Goal: Find contact information: Find contact information

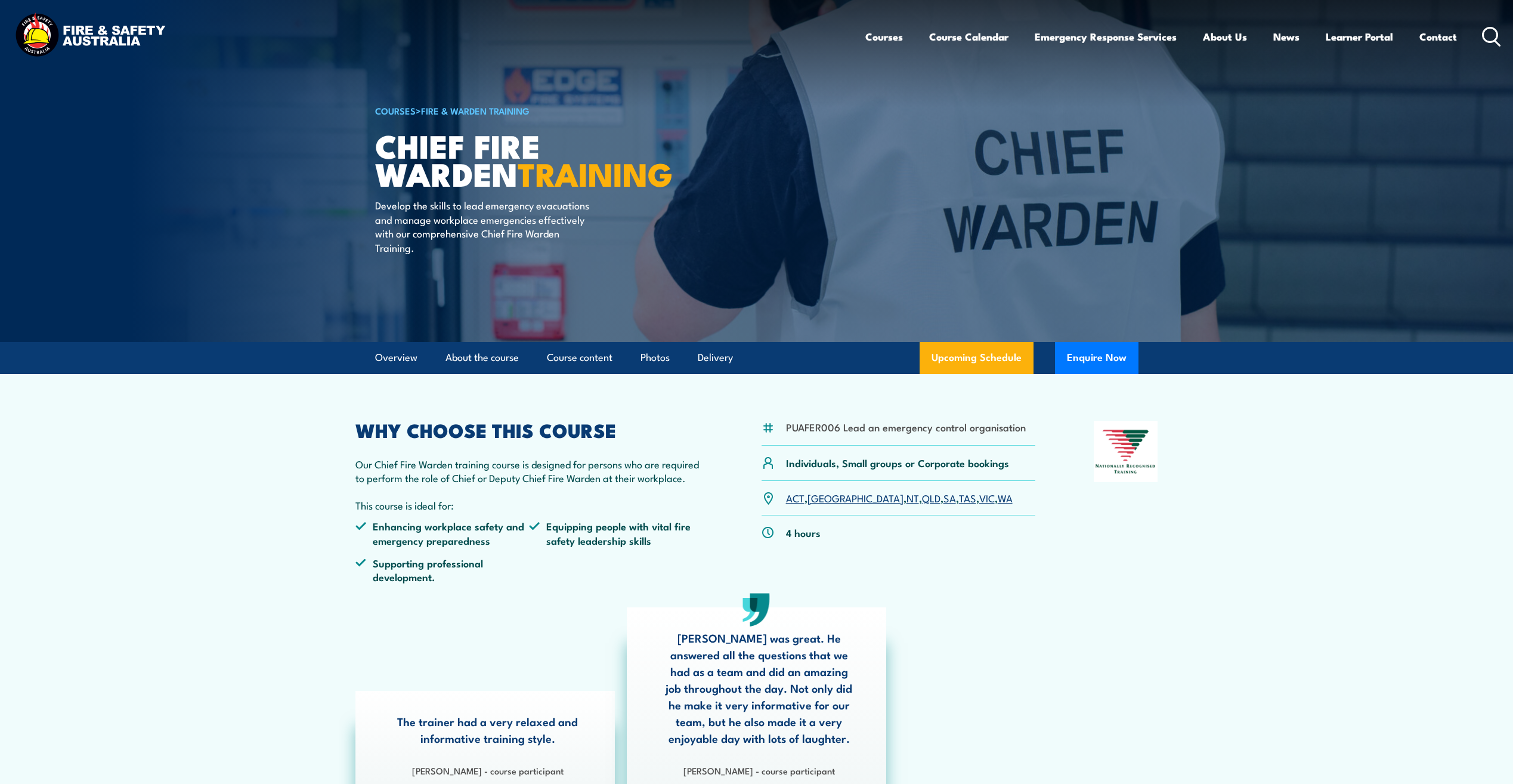
click at [1344, 309] on img at bounding box center [756, 171] width 1513 height 342
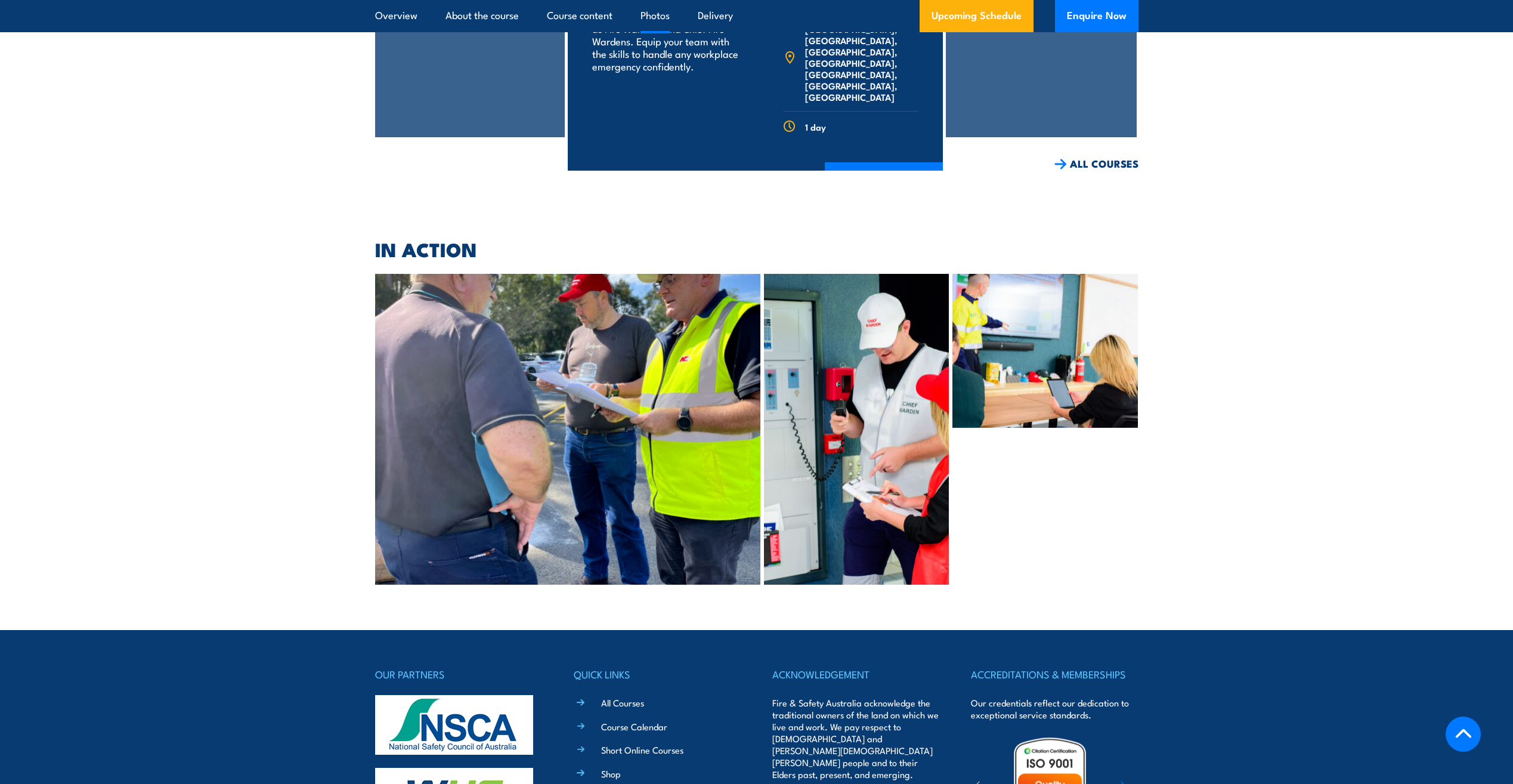
scroll to position [5431, 0]
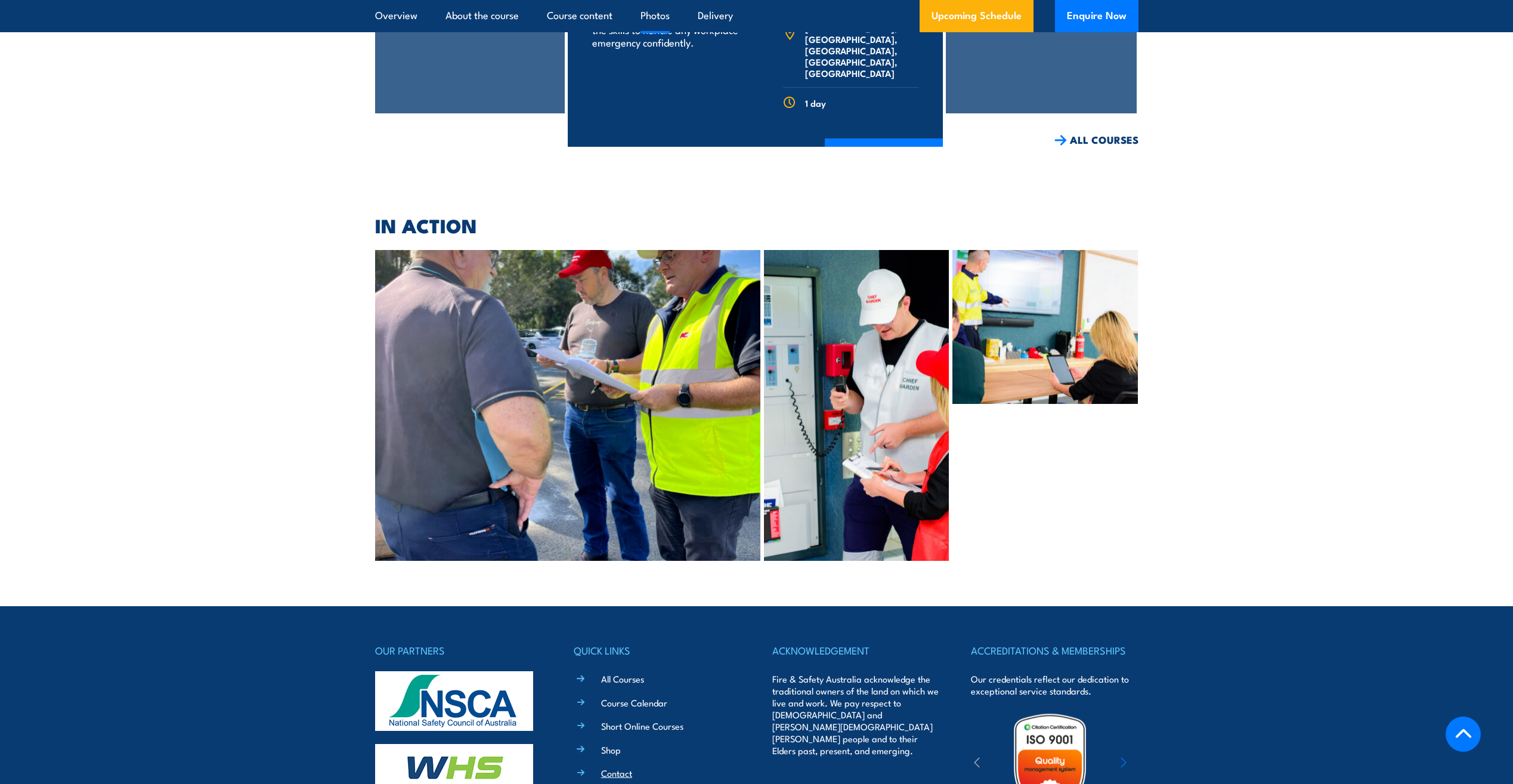
click at [625, 766] on link "Contact" at bounding box center [617, 772] width 31 height 12
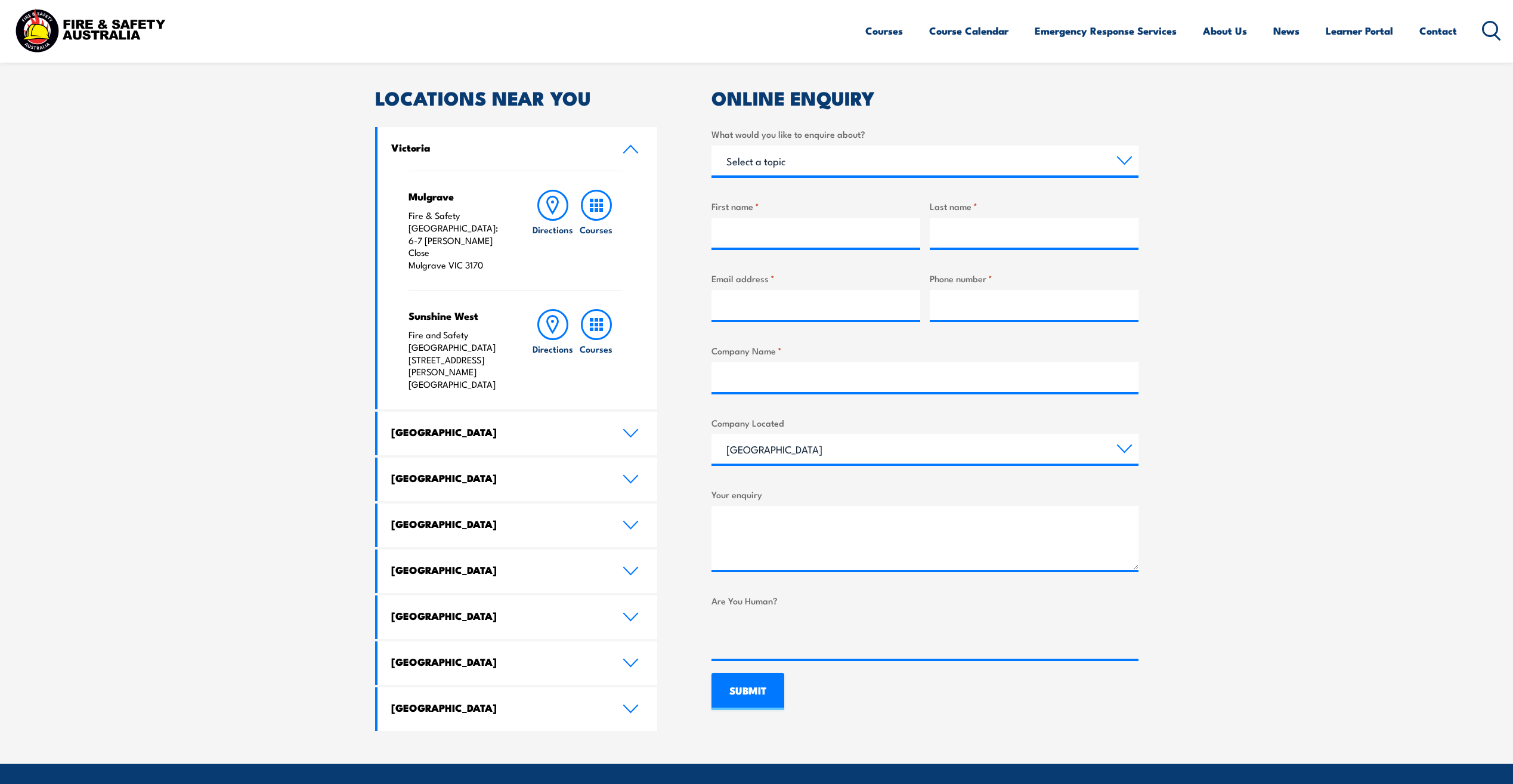
scroll to position [357, 0]
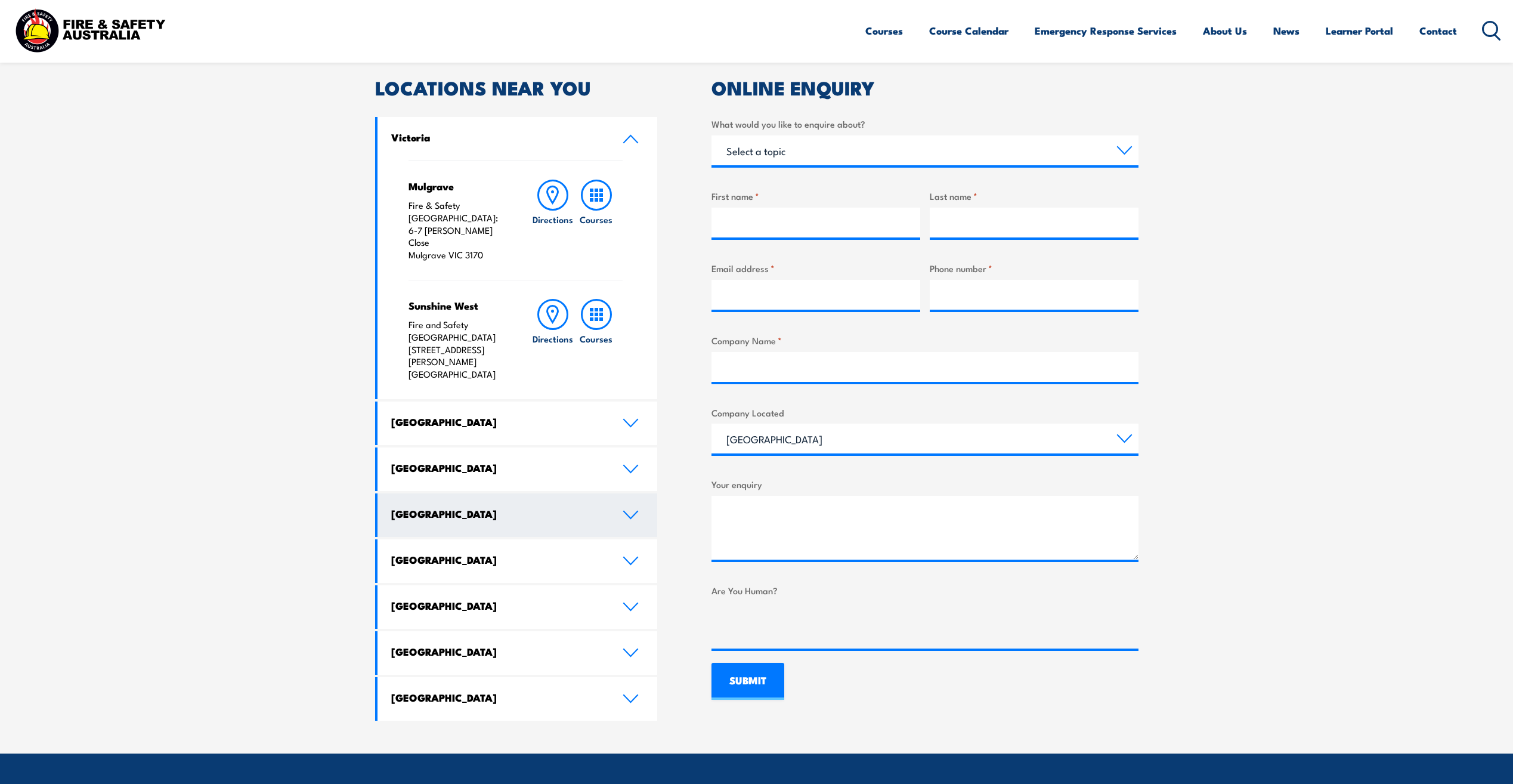
click at [631, 510] on icon at bounding box center [631, 515] width 16 height 10
